Goal: Transaction & Acquisition: Book appointment/travel/reservation

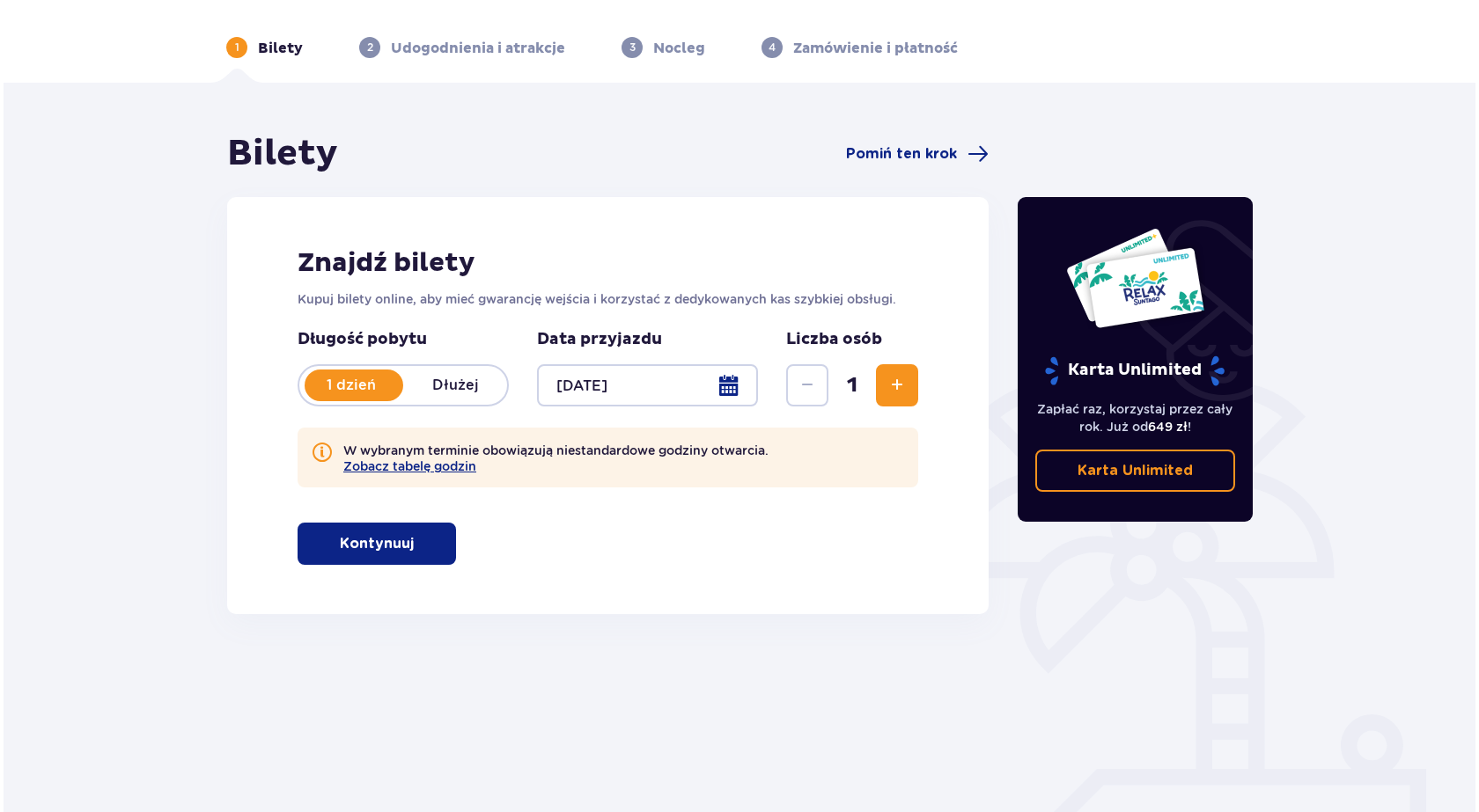
scroll to position [85, 0]
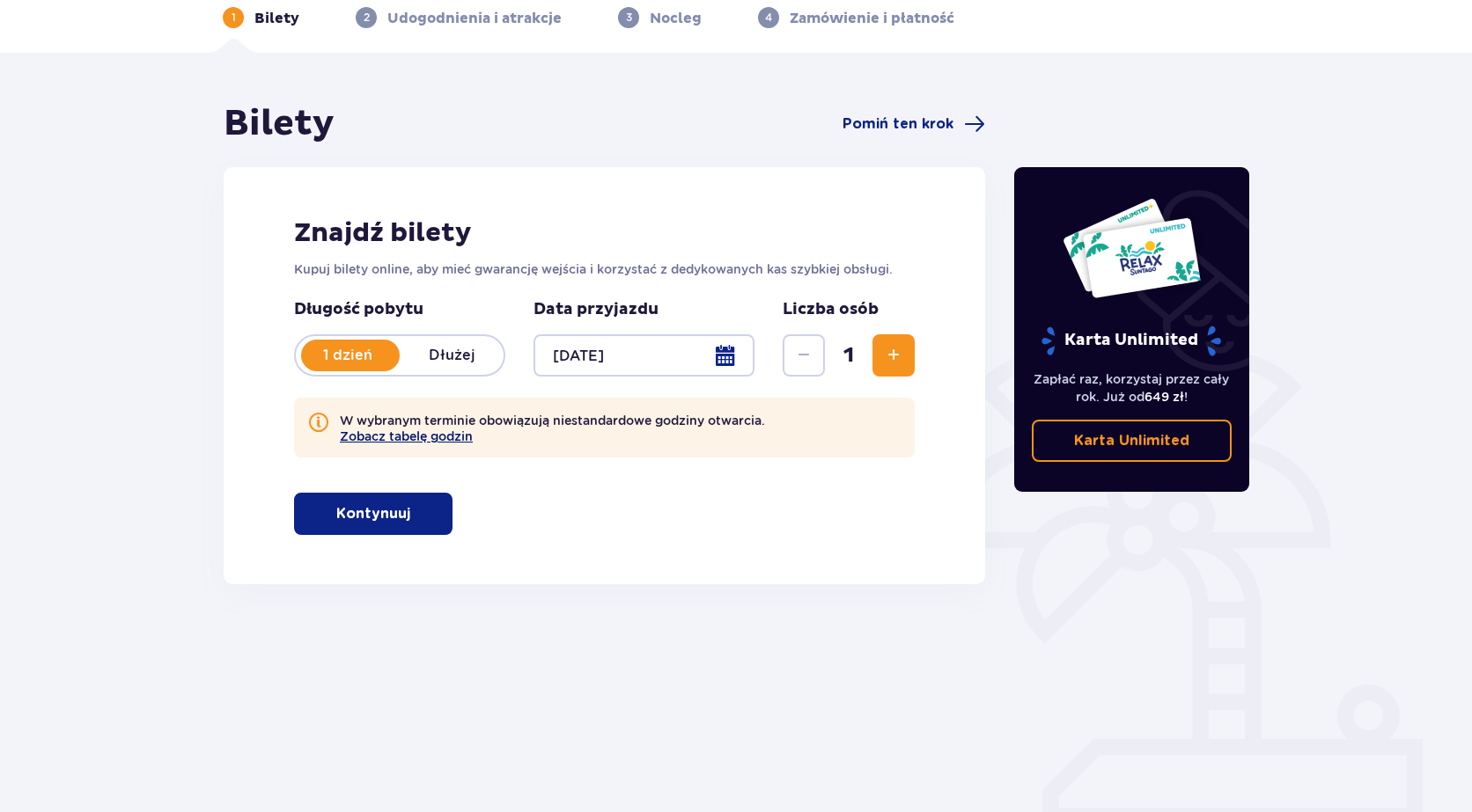
click at [420, 435] on button "Zobacz tabelę godzin" at bounding box center [406, 436] width 133 height 14
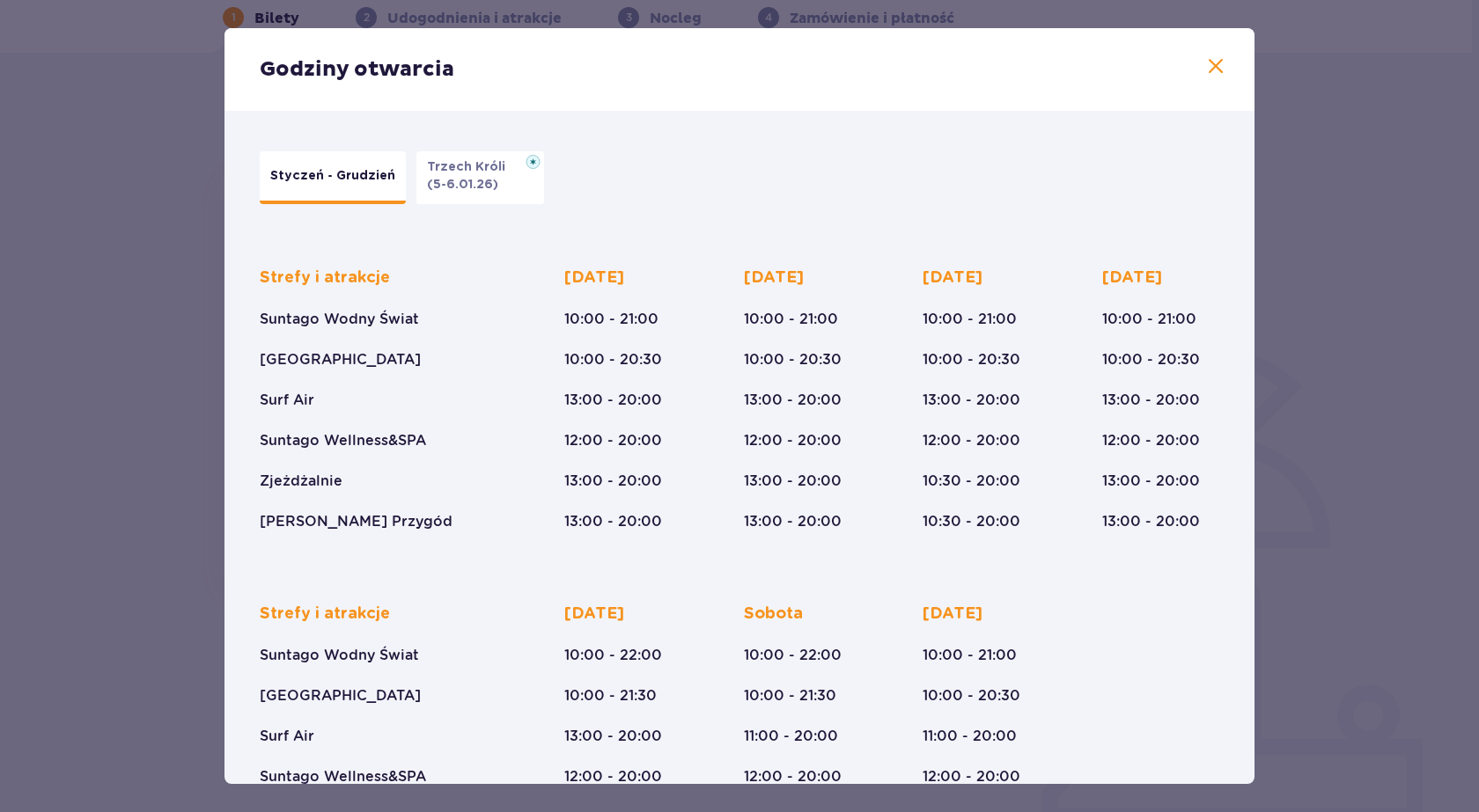
click at [495, 189] on button "Trzech Króli (5-6.01.26)" at bounding box center [480, 178] width 128 height 53
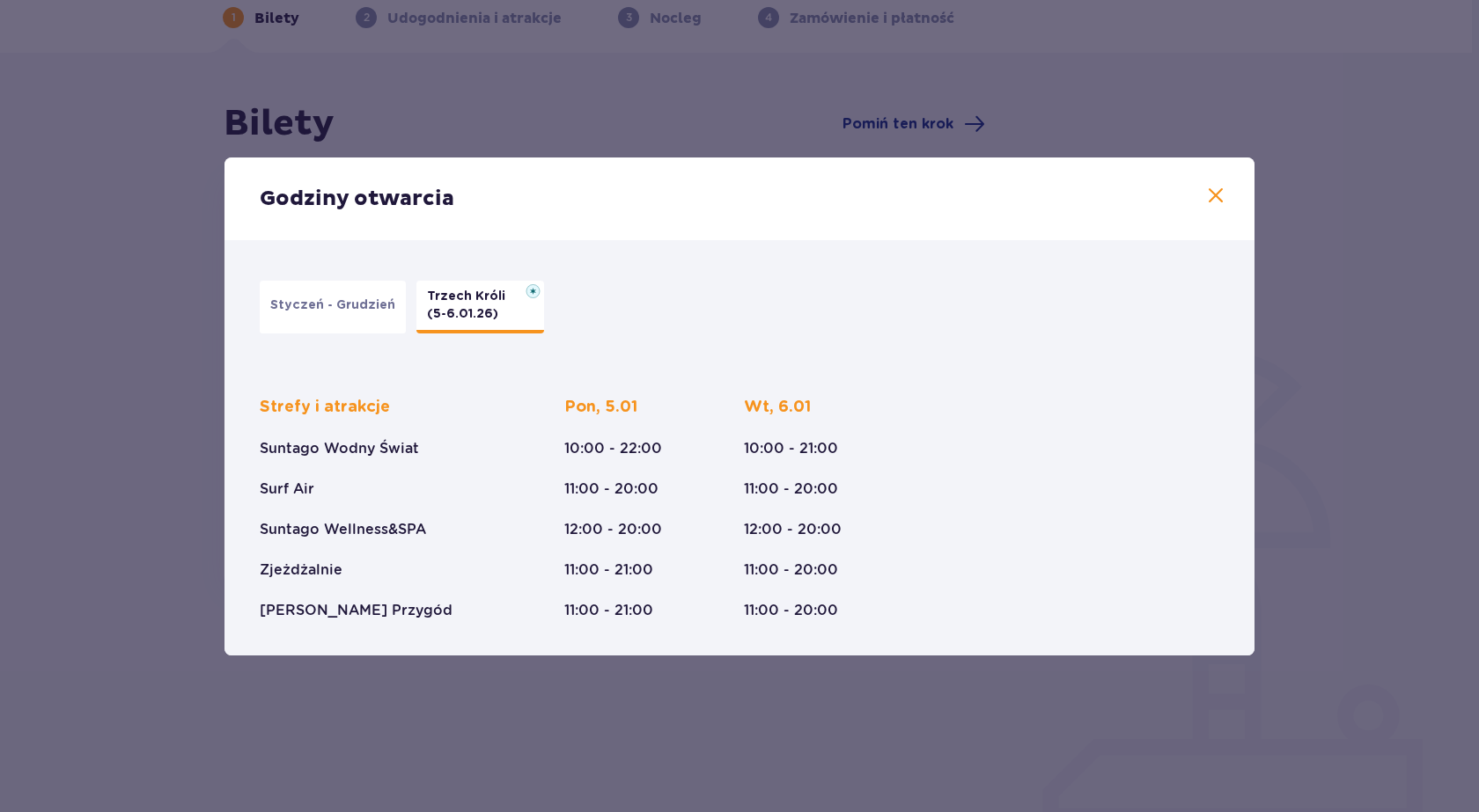
click at [1228, 190] on div "Godziny otwarcia" at bounding box center [740, 199] width 1030 height 83
click at [1226, 190] on div "Godziny otwarcia" at bounding box center [740, 199] width 1030 height 83
click at [1217, 200] on span at bounding box center [1216, 196] width 21 height 21
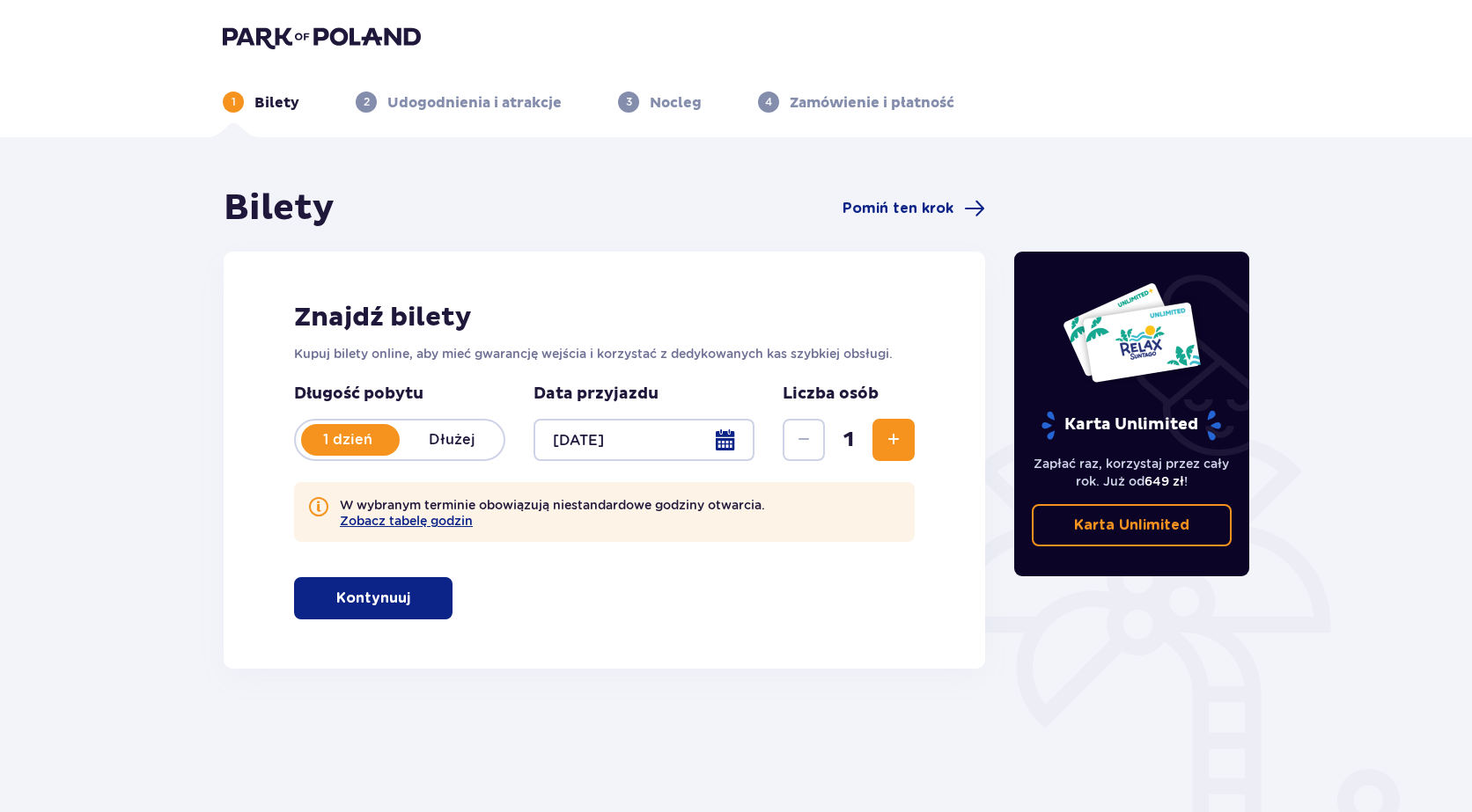
click at [721, 442] on div at bounding box center [645, 439] width 221 height 42
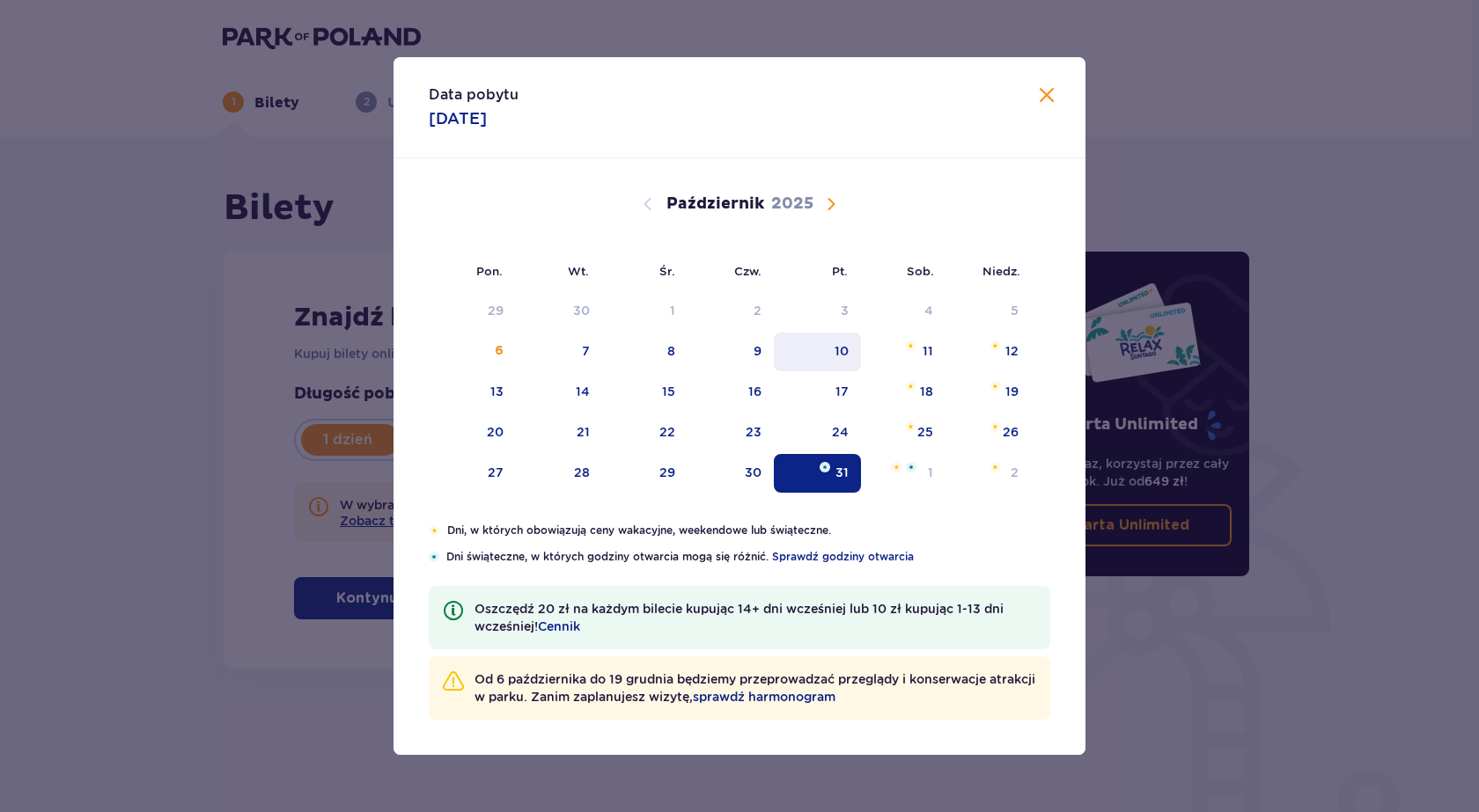
click at [853, 348] on div "10" at bounding box center [818, 352] width 87 height 38
type input "[DATE]"
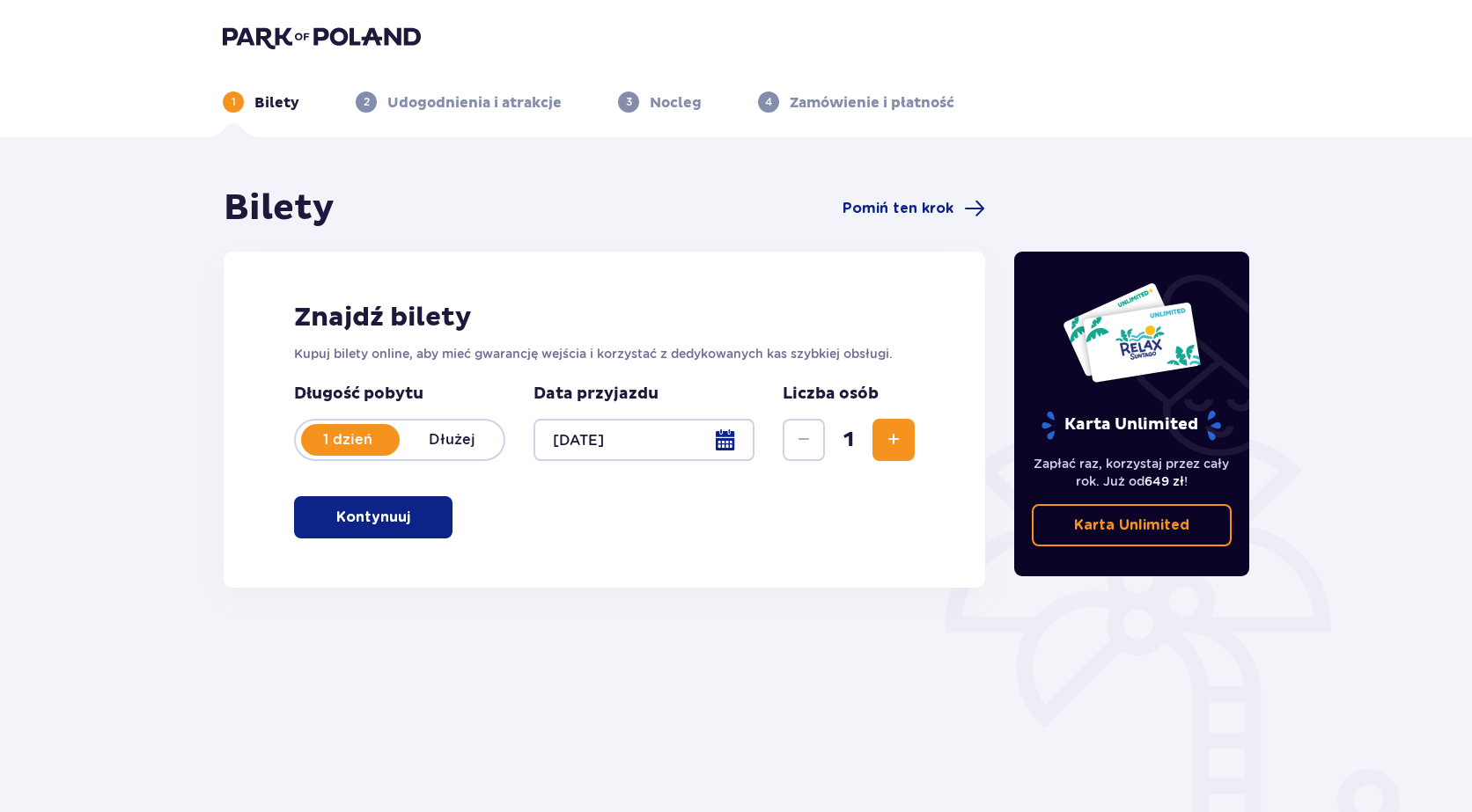
click at [364, 530] on button "Kontynuuj" at bounding box center [373, 517] width 159 height 42
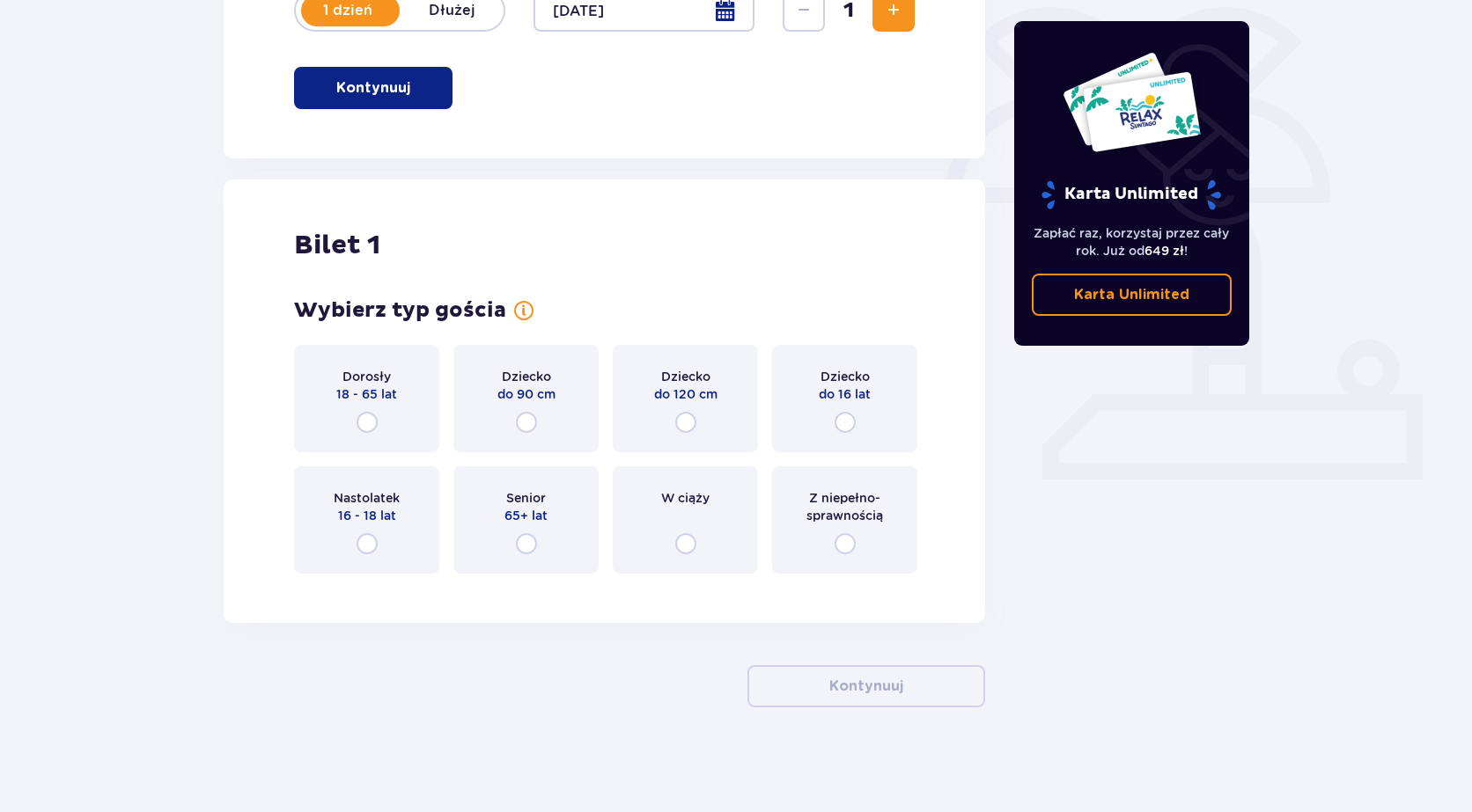
scroll to position [430, 0]
click at [353, 415] on div "Dorosły 18 - 65 lat" at bounding box center [366, 398] width 146 height 107
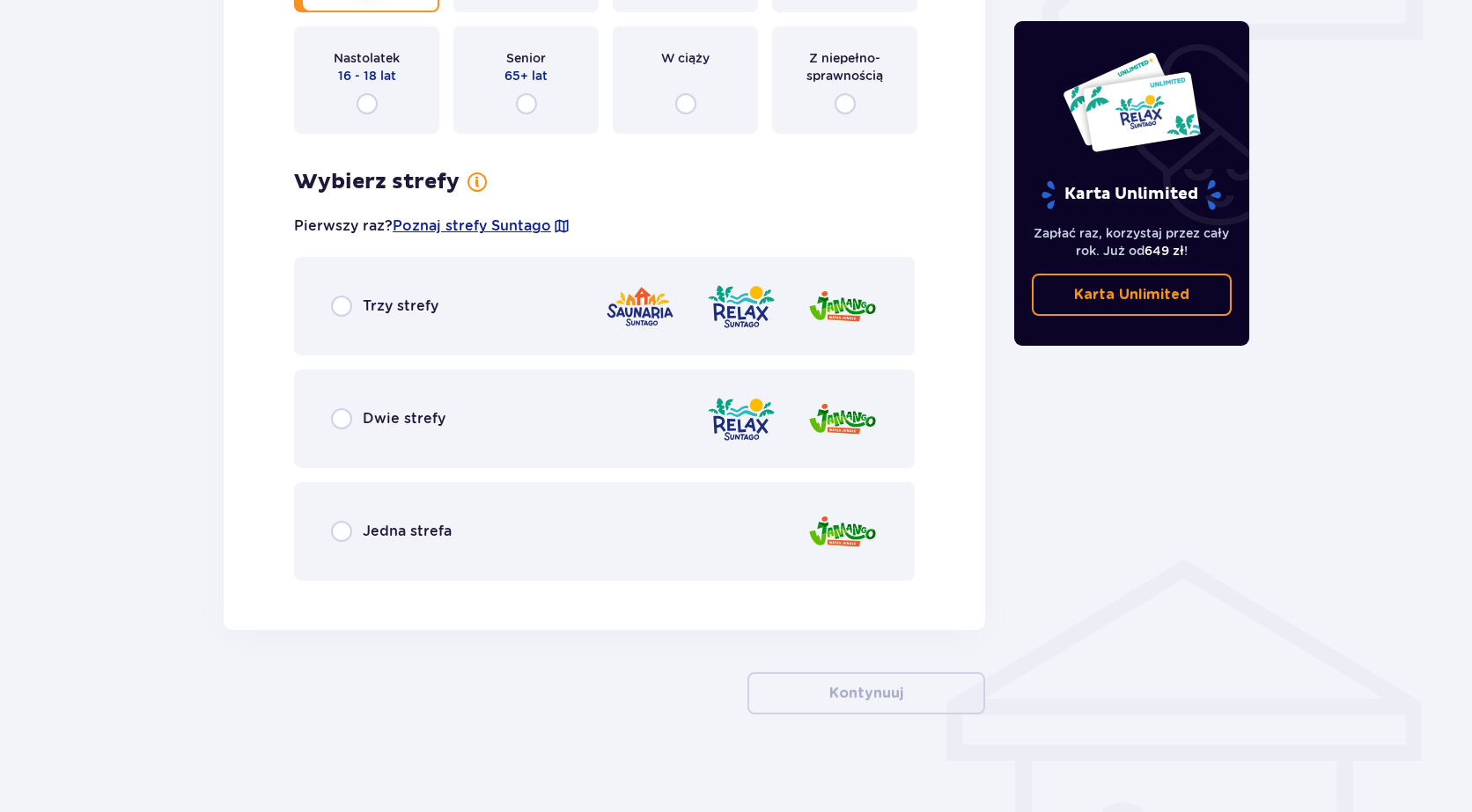
scroll to position [877, 0]
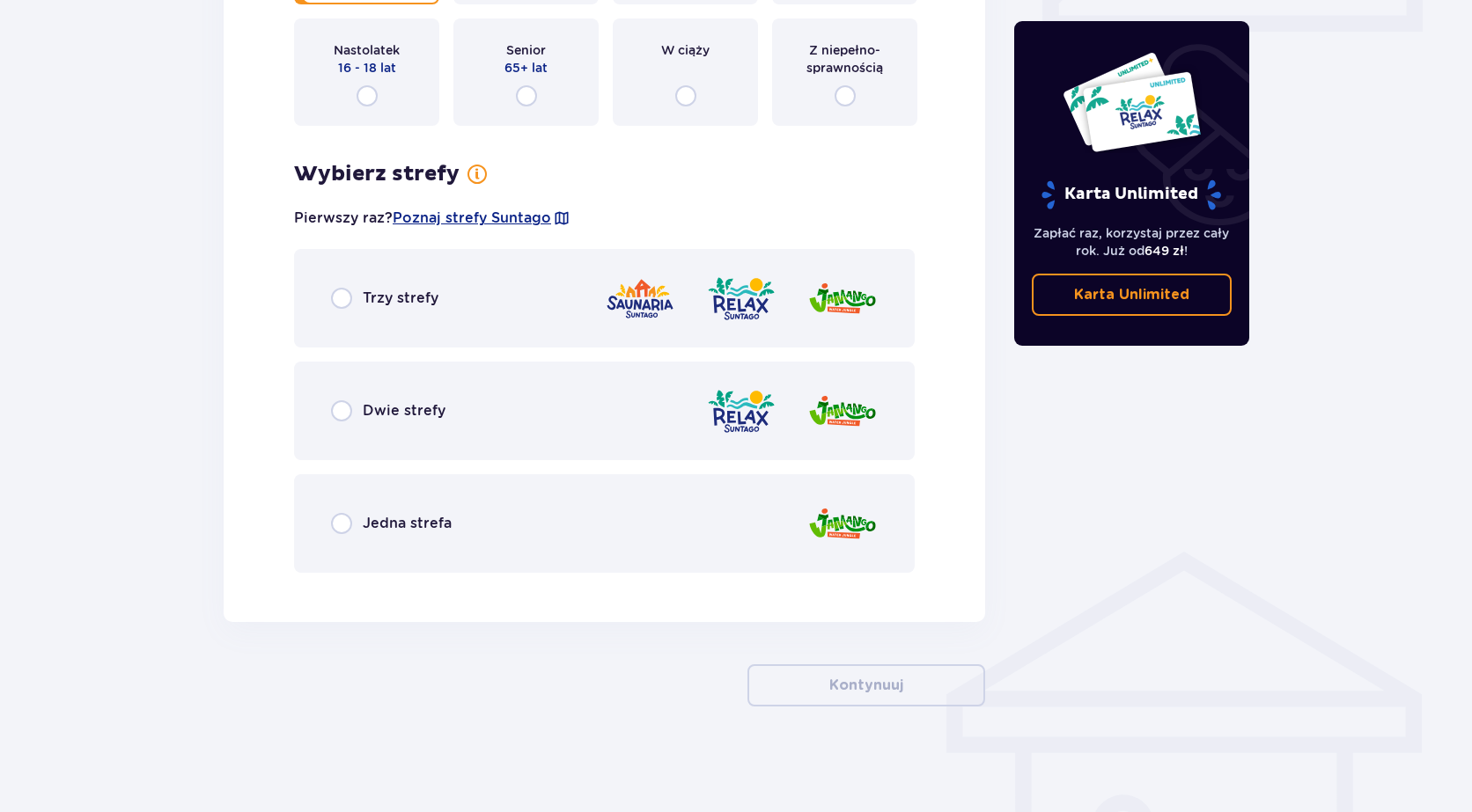
click at [337, 526] on input "radio" at bounding box center [342, 524] width 21 height 21
radio input "true"
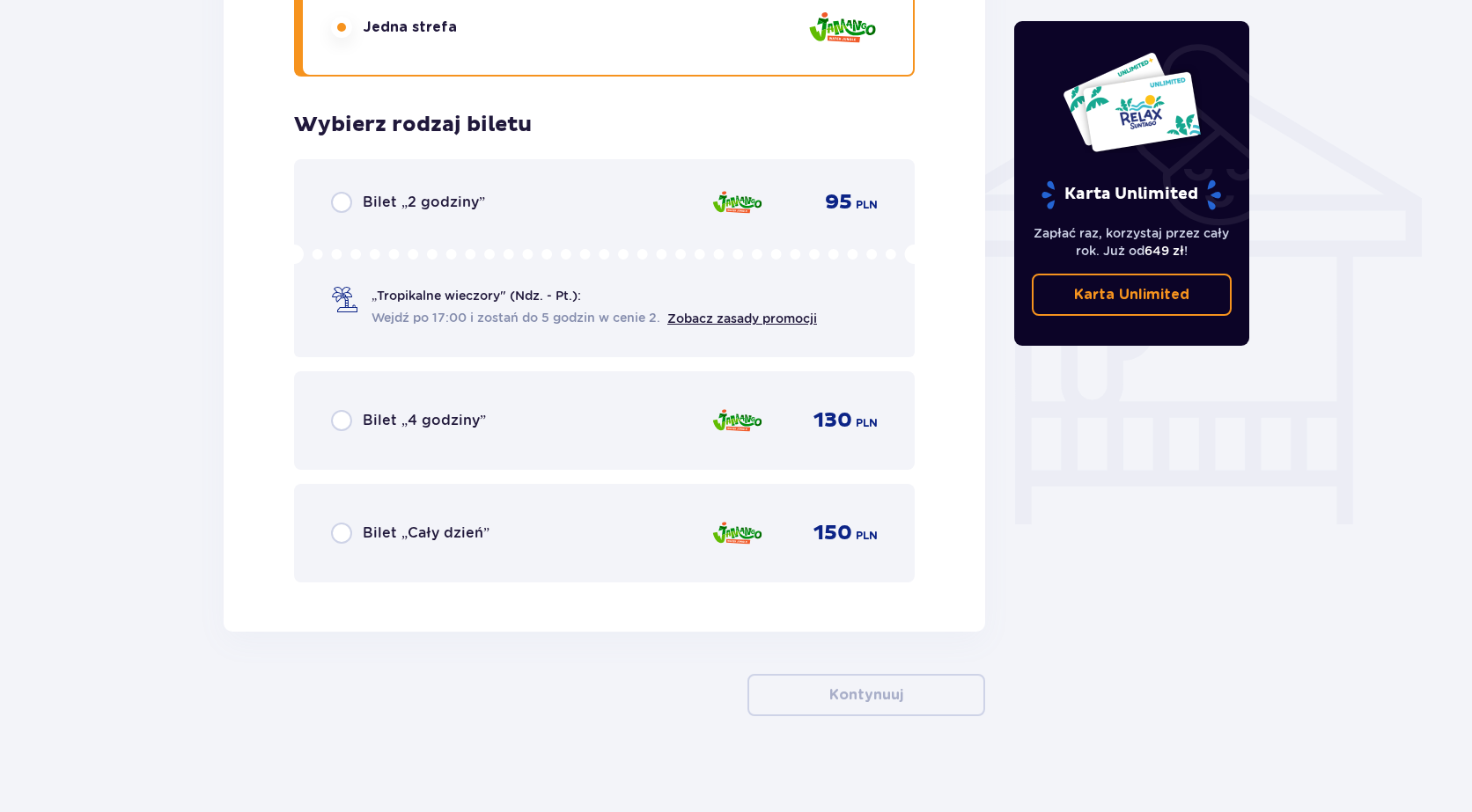
scroll to position [1383, 0]
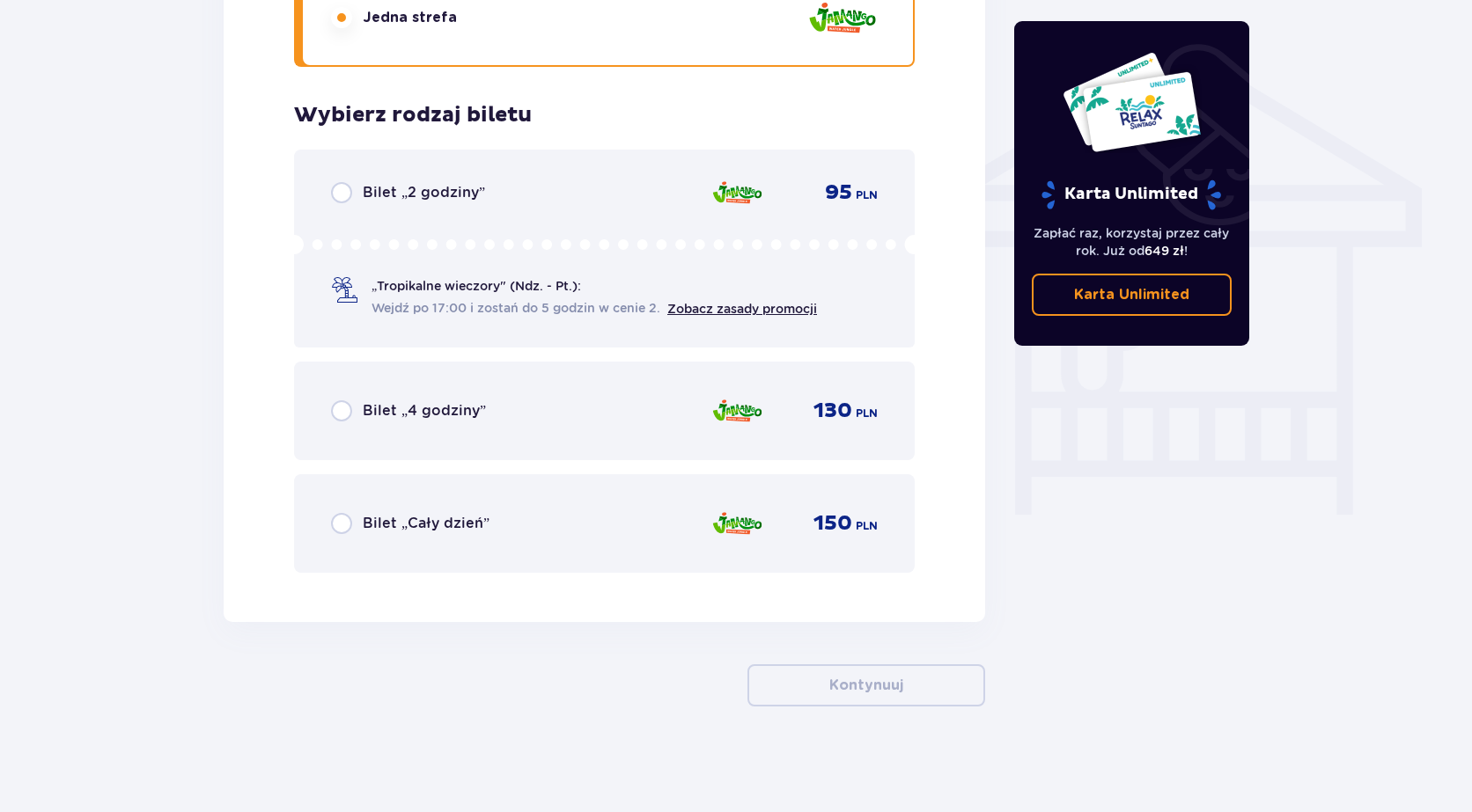
click at [337, 199] on input "radio" at bounding box center [342, 193] width 21 height 21
radio input "true"
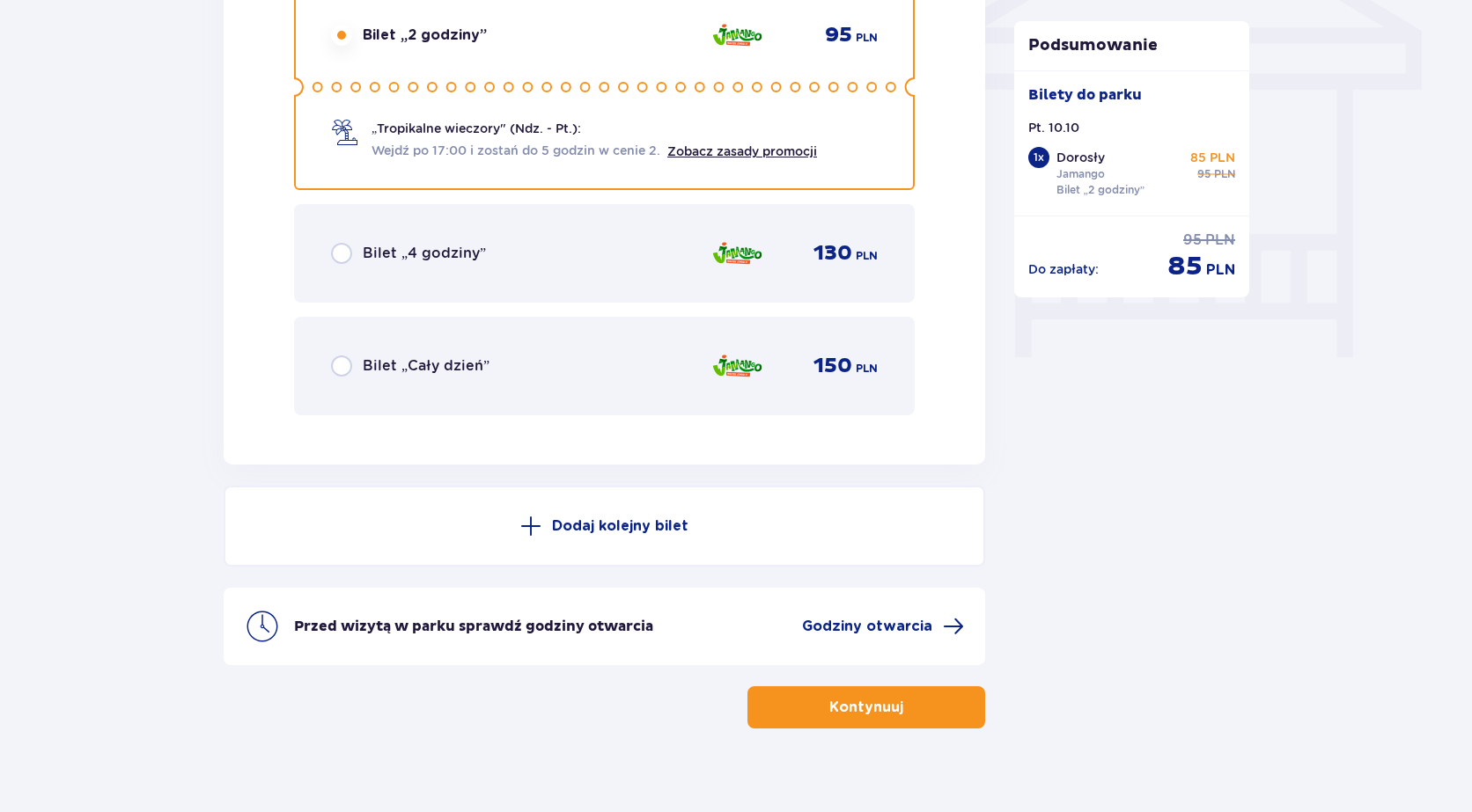
scroll to position [1563, 0]
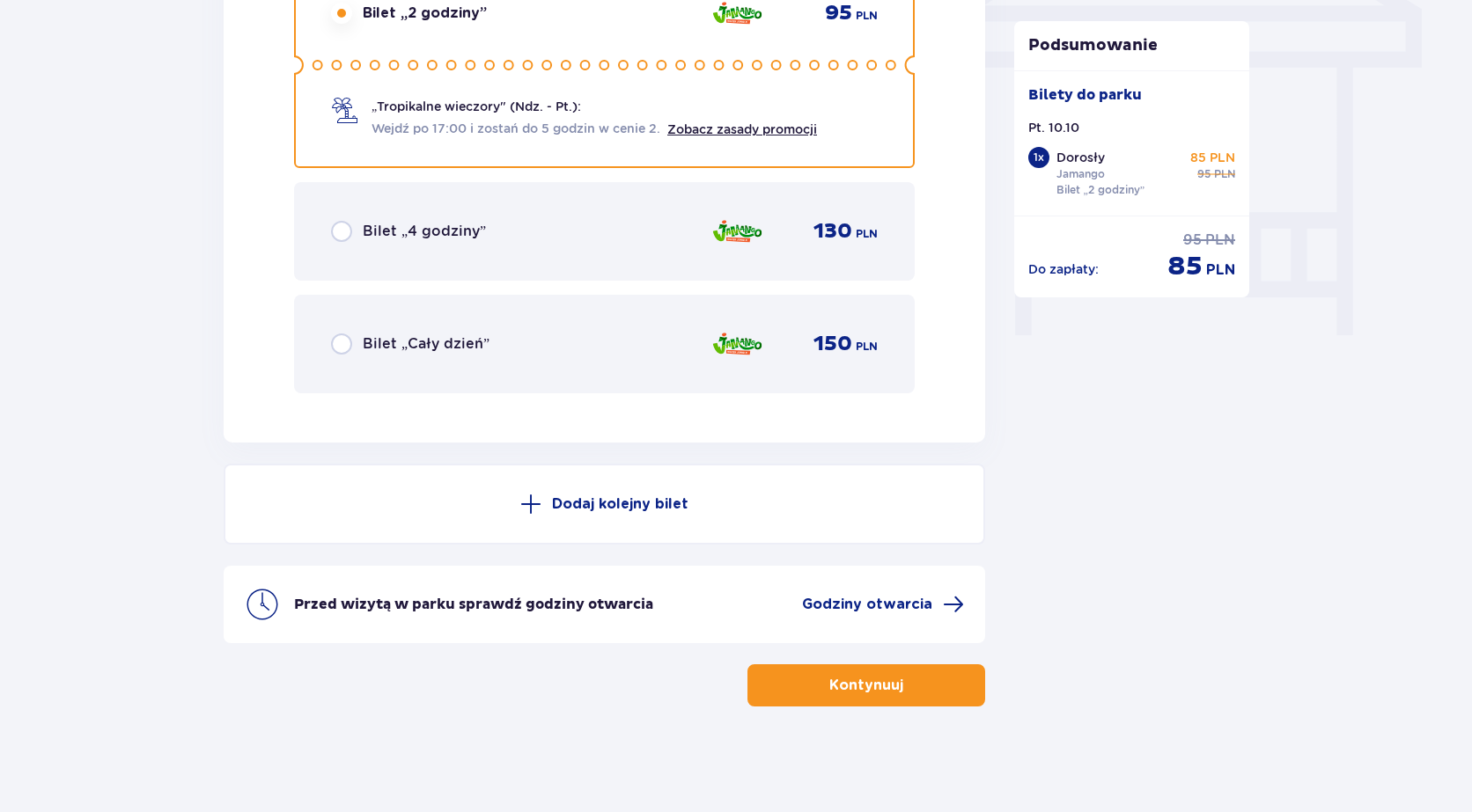
click at [916, 677] on span "button" at bounding box center [907, 685] width 21 height 21
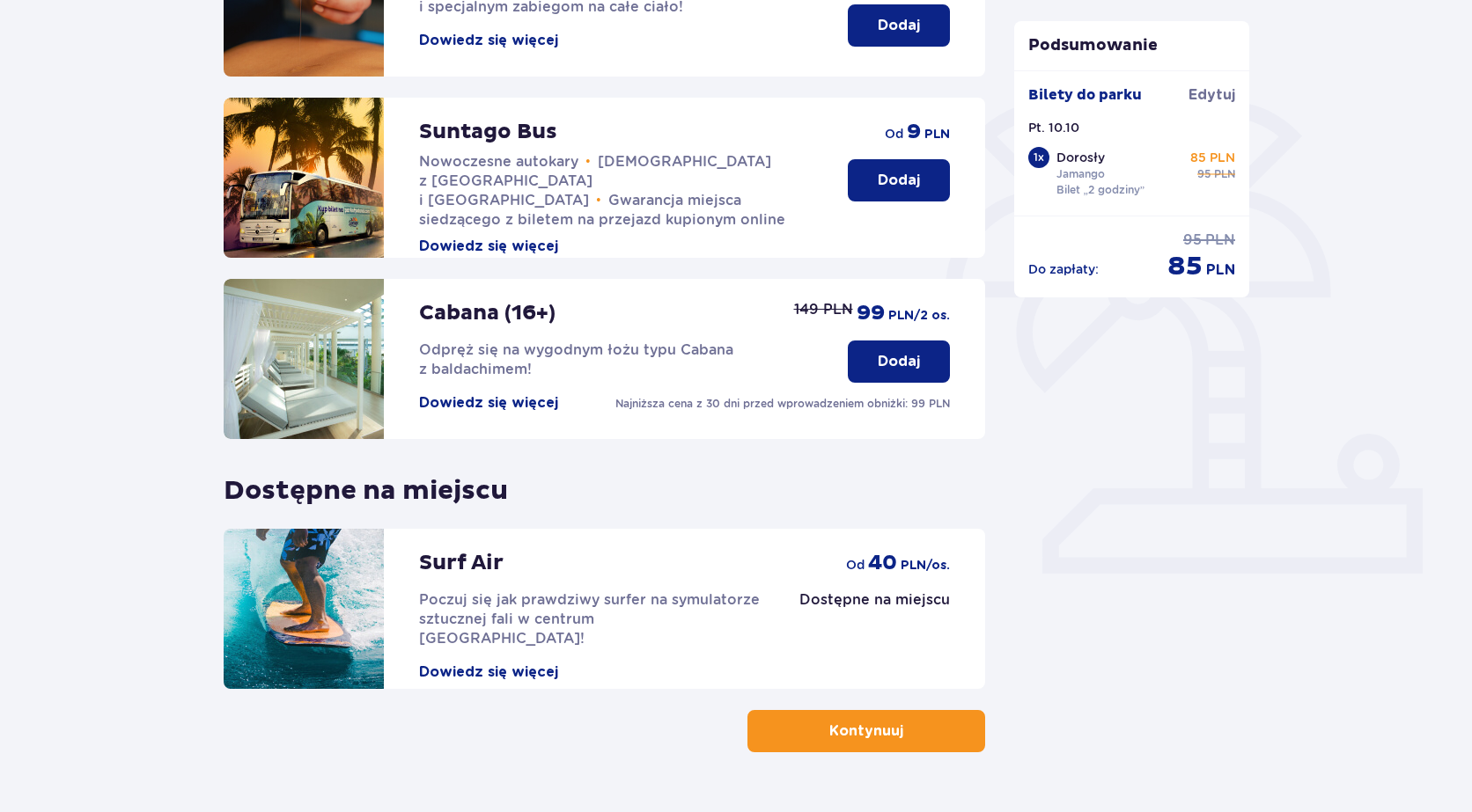
scroll to position [381, 0]
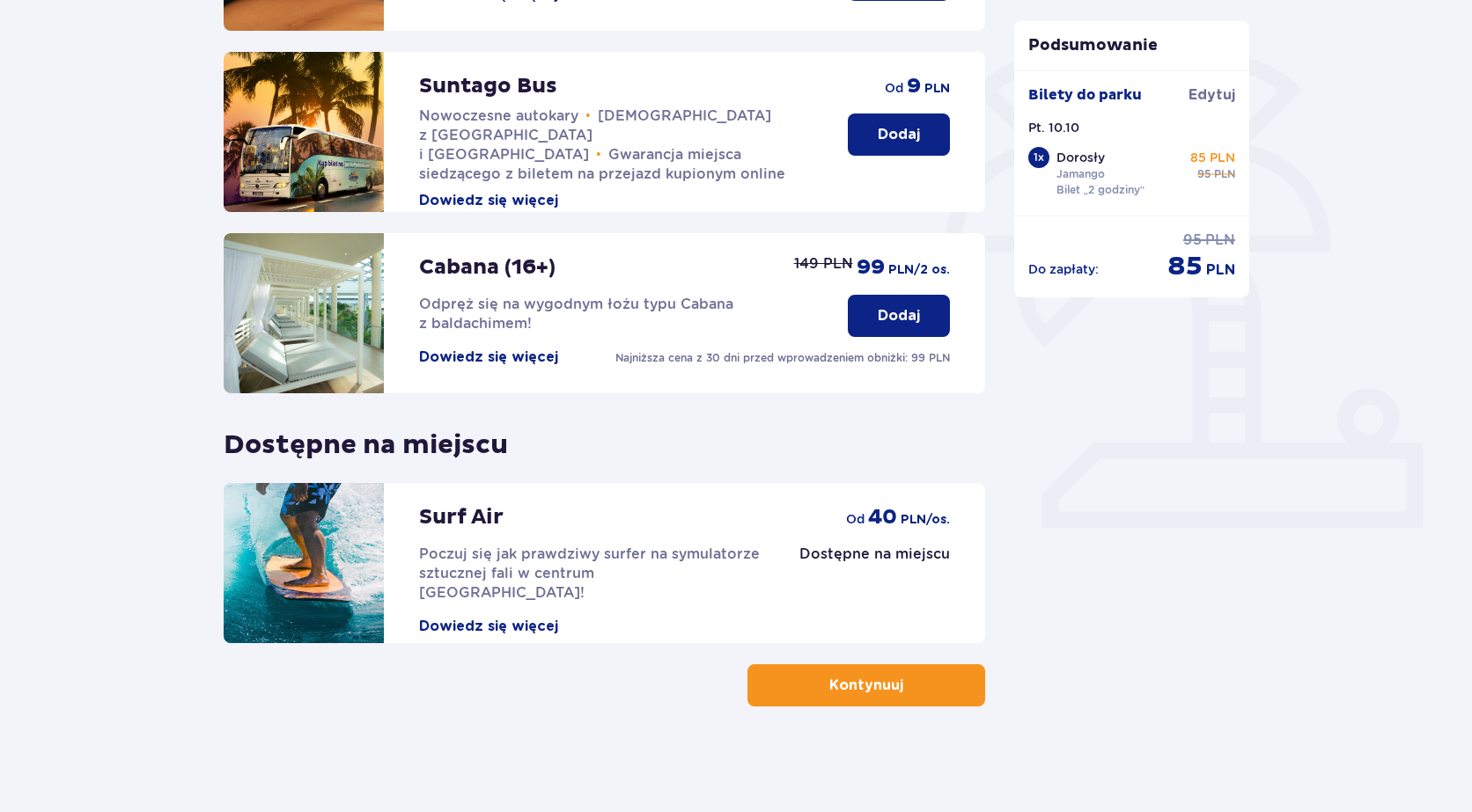
click at [886, 687] on p "Kontynuuj" at bounding box center [866, 685] width 74 height 20
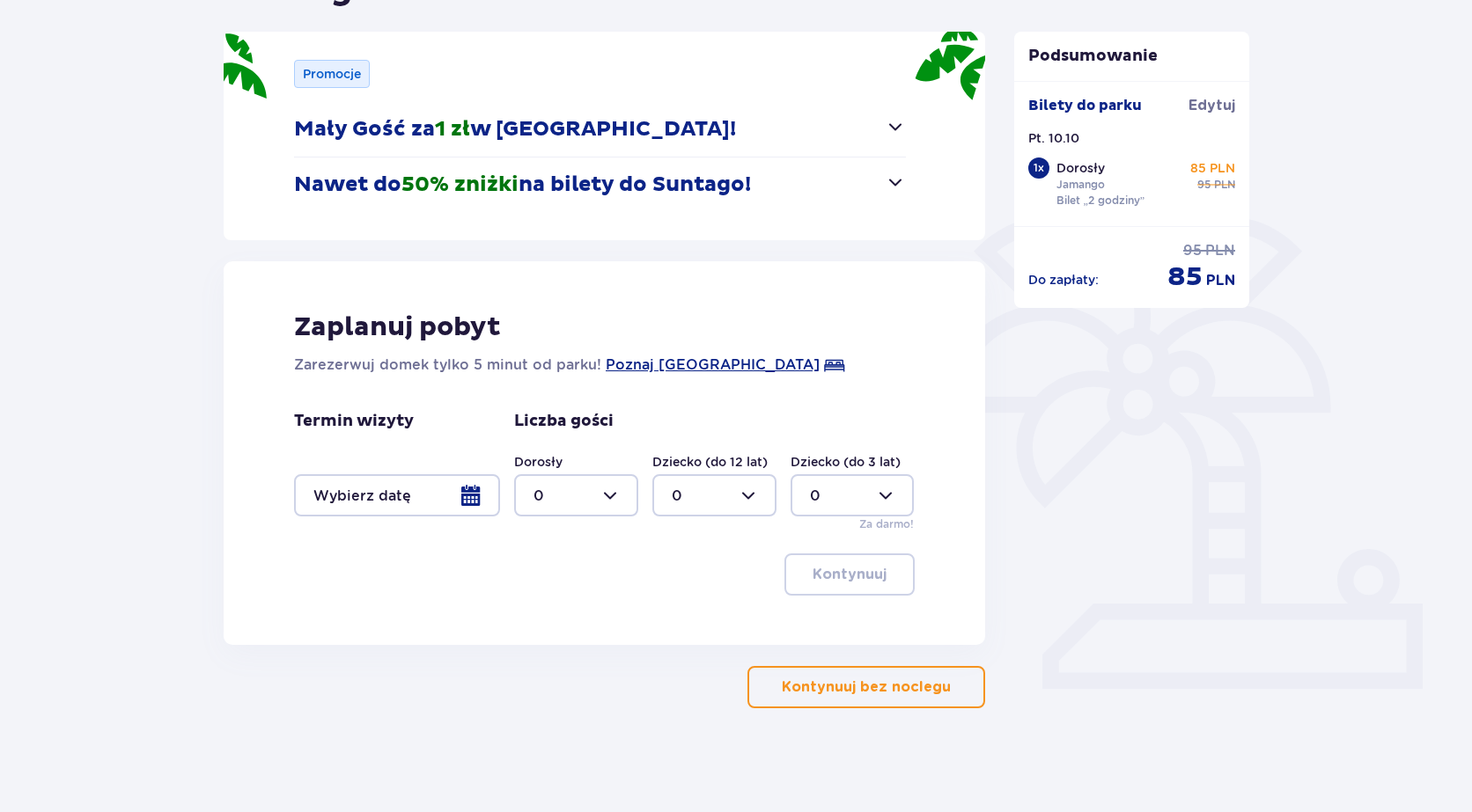
scroll to position [222, 0]
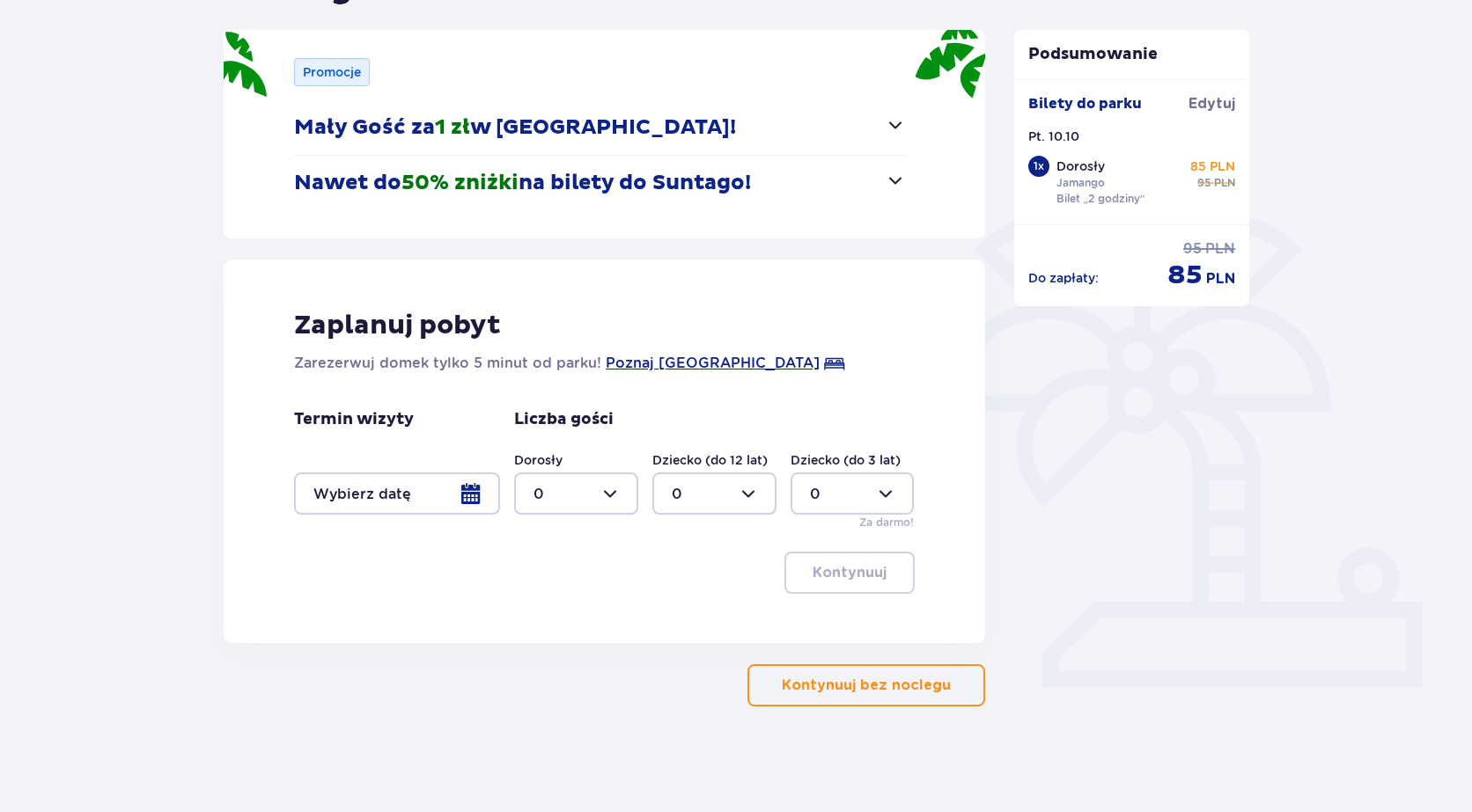
click at [867, 686] on p "Kontynuuj bez noclegu" at bounding box center [866, 685] width 169 height 20
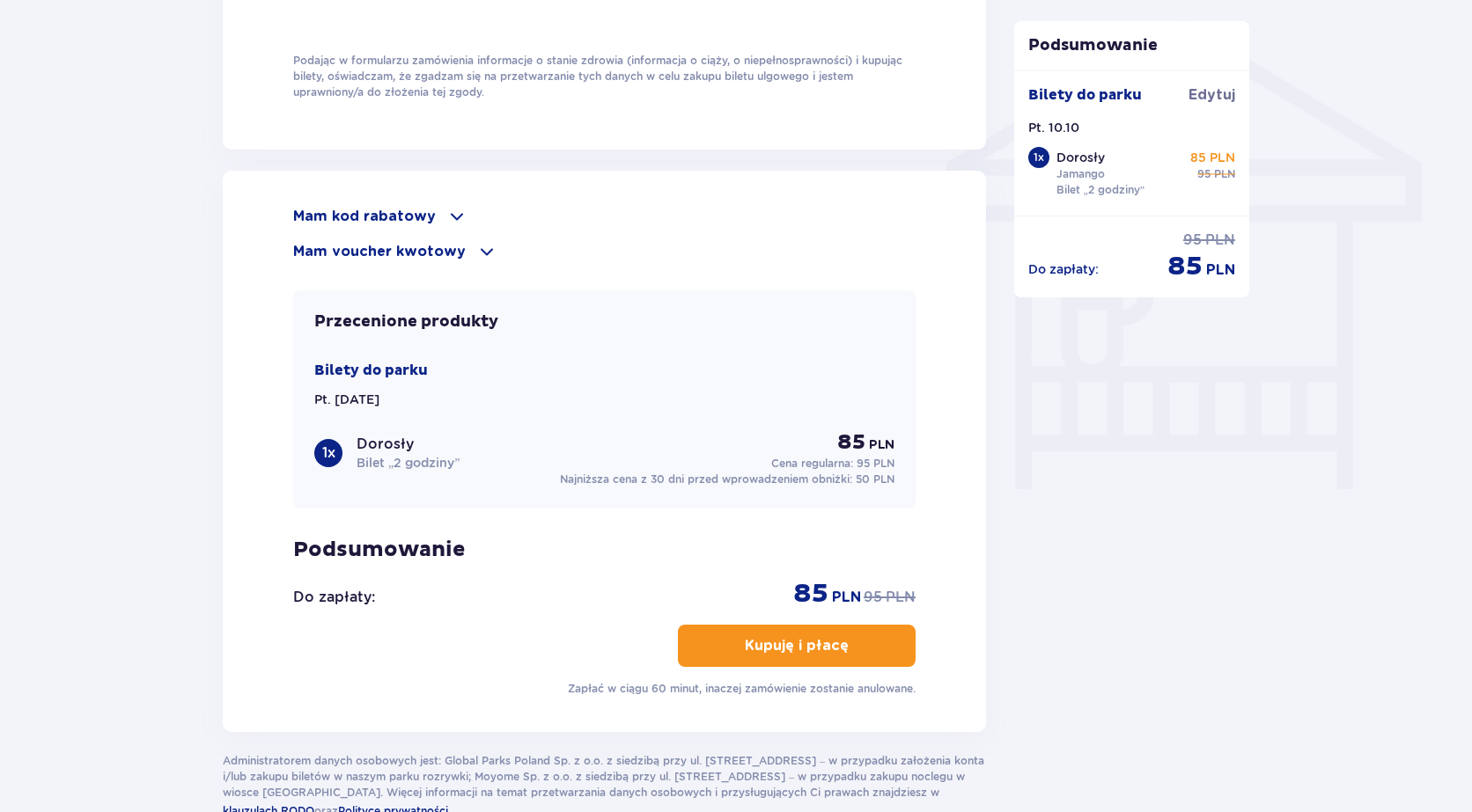
scroll to position [1408, 0]
click at [380, 220] on p "Mam kod rabatowy" at bounding box center [364, 218] width 143 height 20
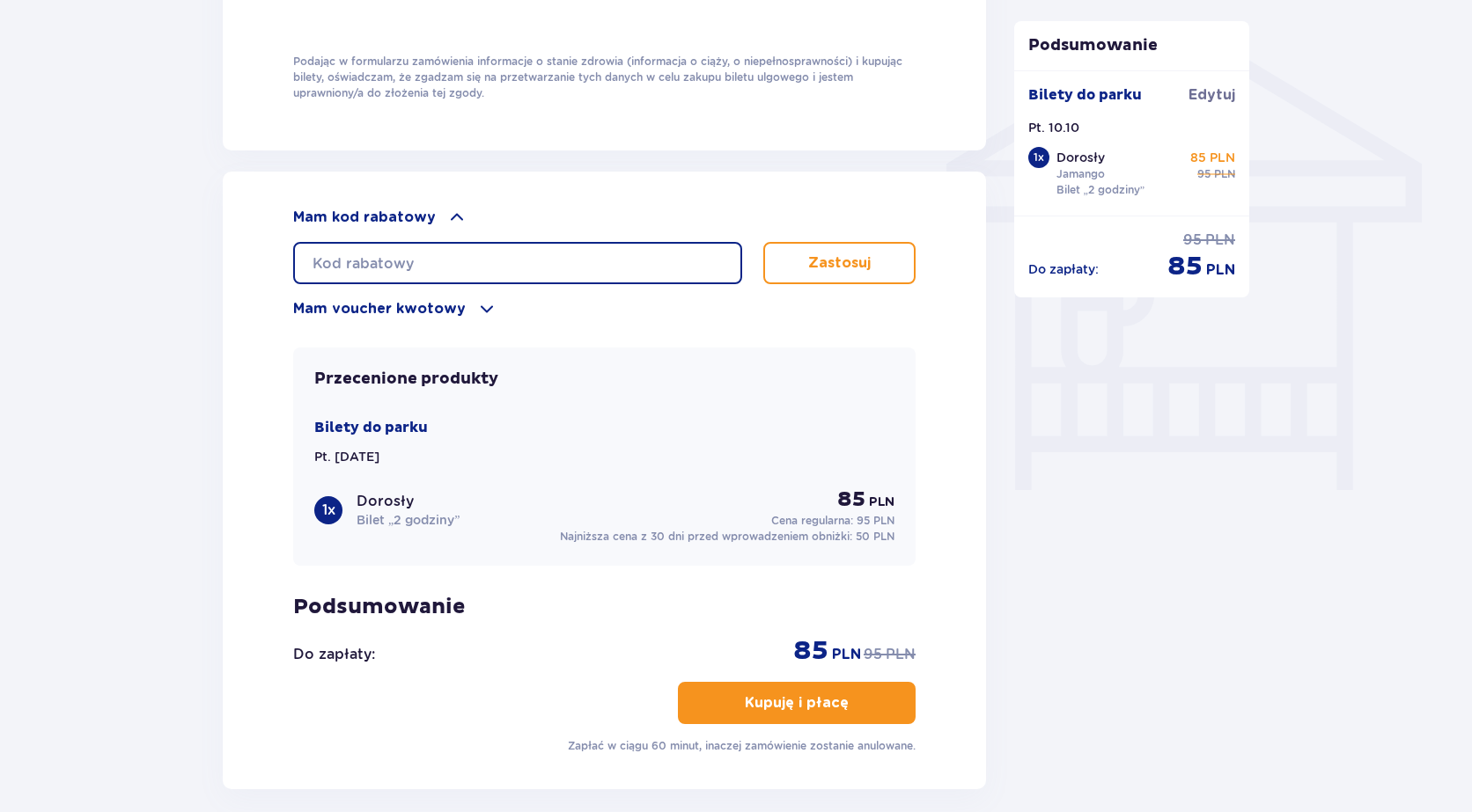
click at [410, 269] on input "text" at bounding box center [517, 262] width 449 height 42
type input "LDDIHRHUBQL4QH"
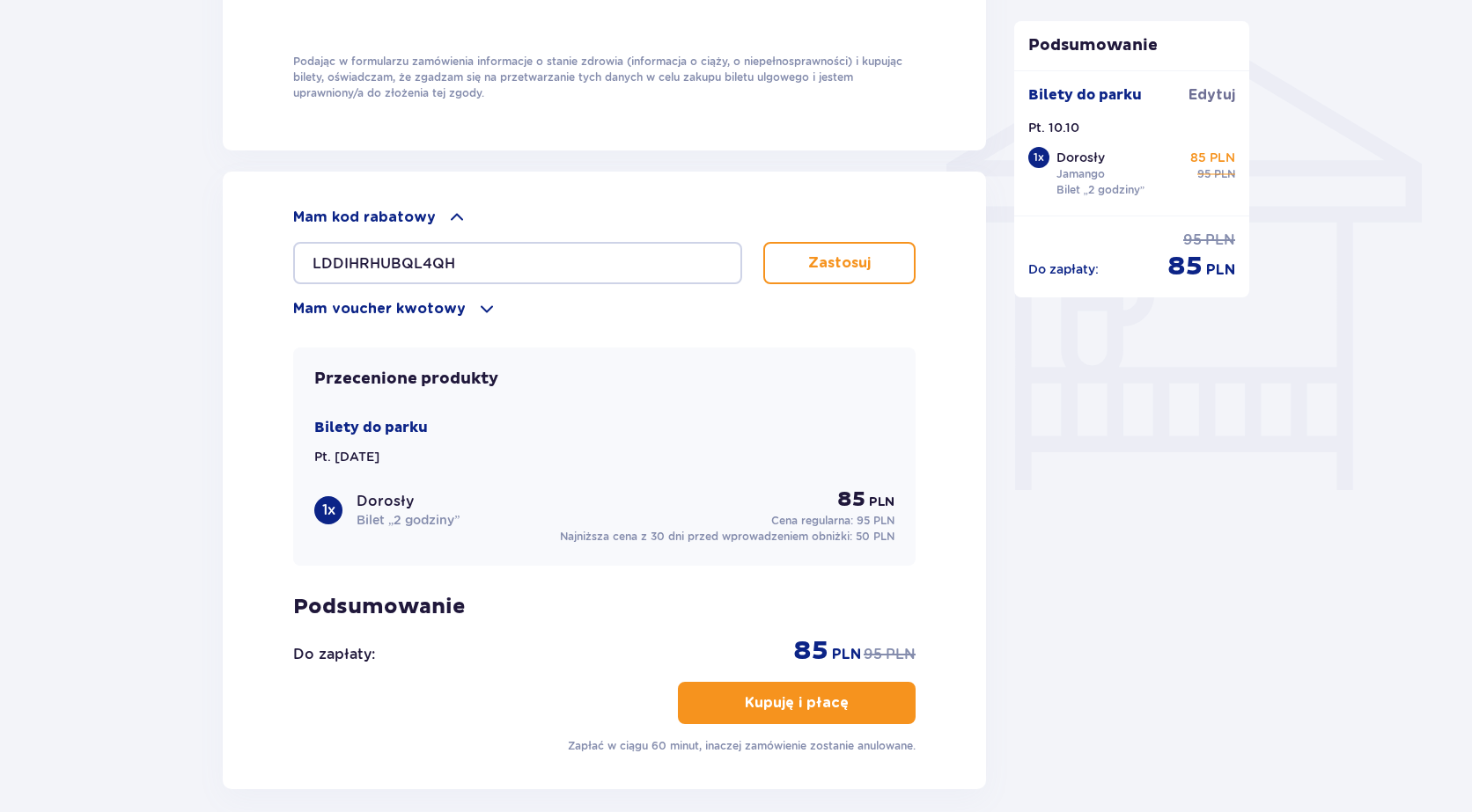
click at [836, 260] on p "Zastosuj" at bounding box center [839, 263] width 62 height 20
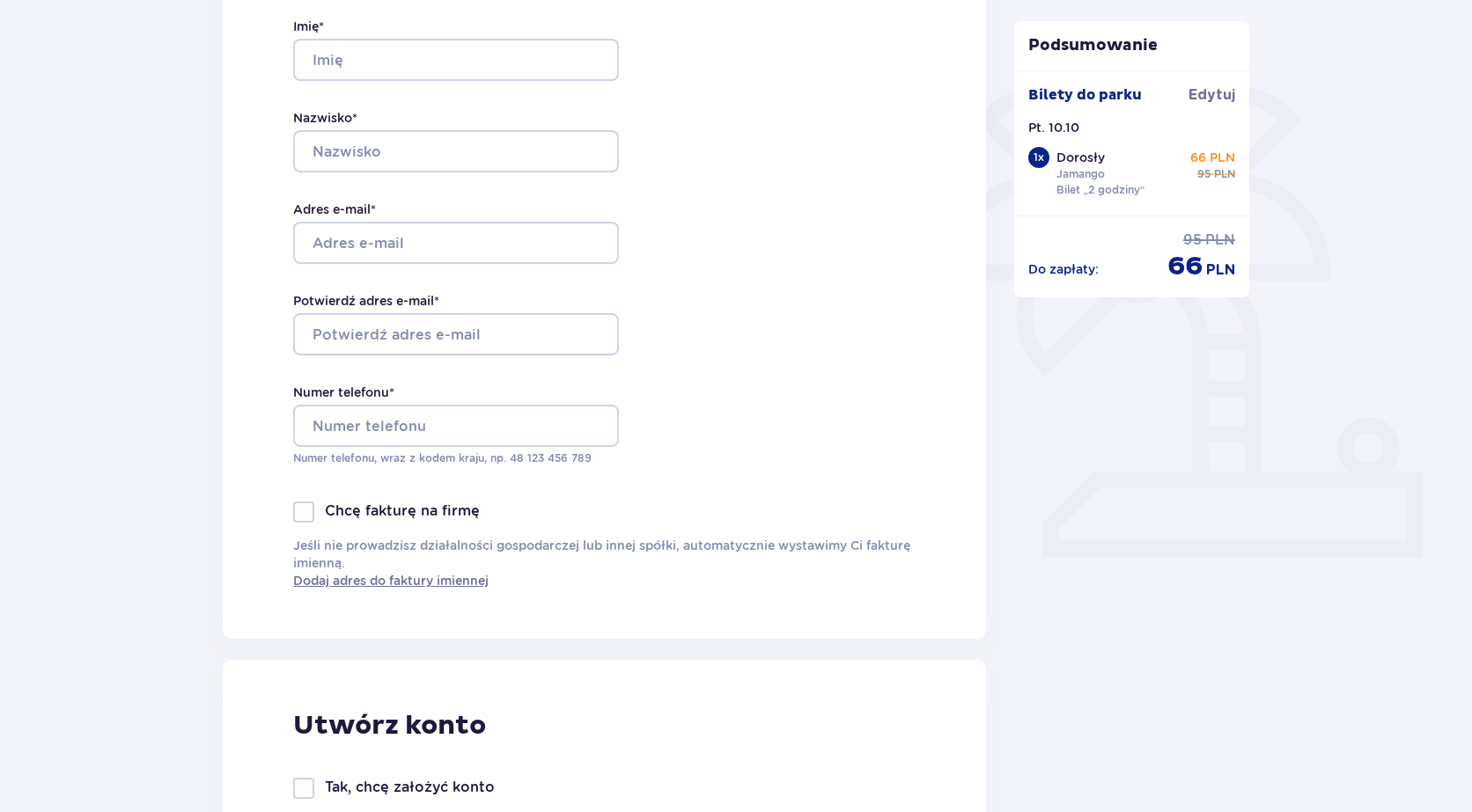
scroll to position [0, 0]
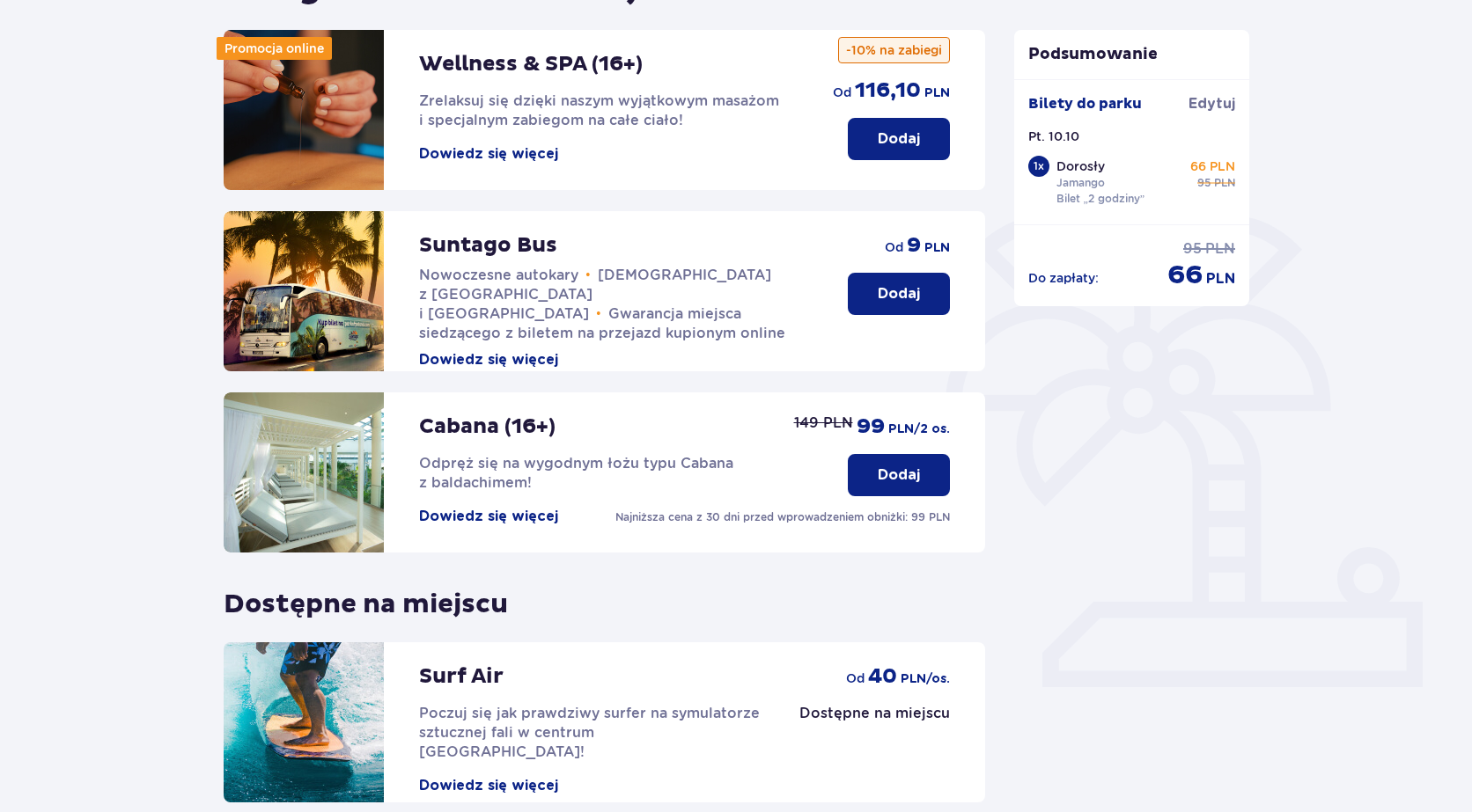
scroll to position [381, 0]
